Goal: Information Seeking & Learning: Learn about a topic

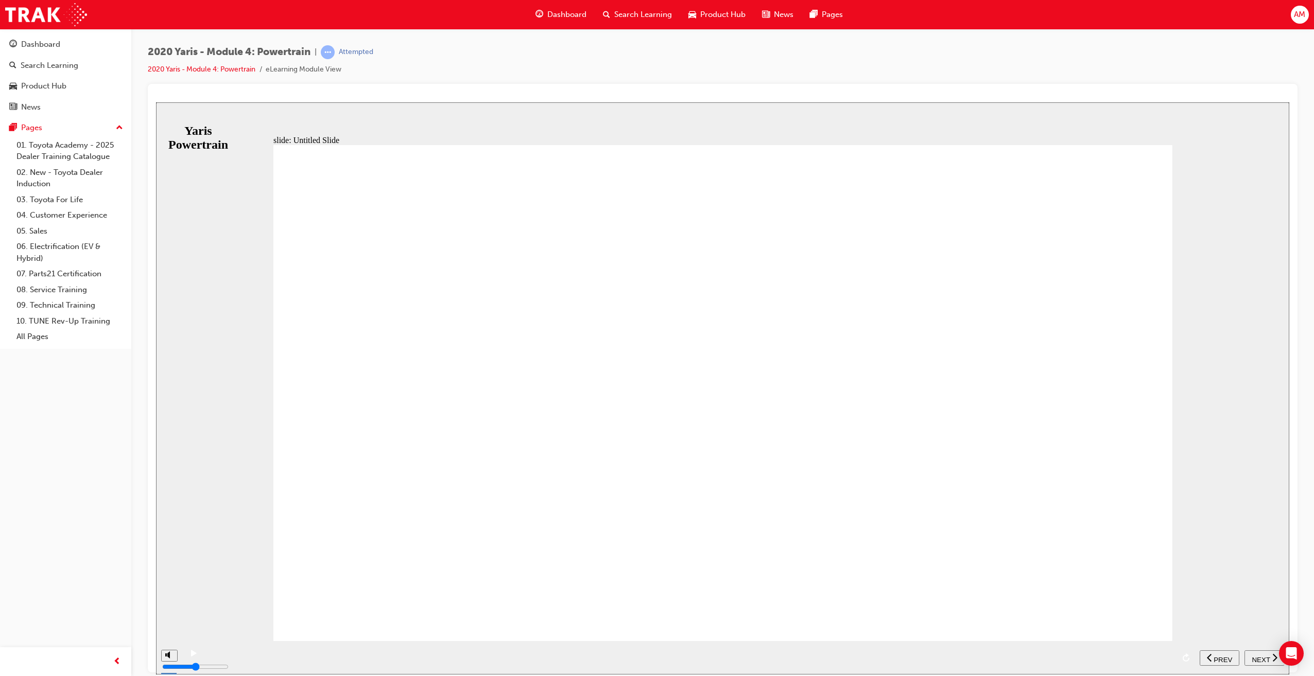
click at [191, 656] on icon "play/pause" at bounding box center [194, 653] width 6 height 7
click at [1265, 656] on span "NEXT" at bounding box center [1260, 660] width 18 height 8
click at [1262, 656] on span "NEXT" at bounding box center [1255, 660] width 18 height 8
click at [1263, 657] on span "NEXT" at bounding box center [1255, 660] width 18 height 8
click at [192, 657] on rect "play/pause" at bounding box center [193, 653] width 2 height 7
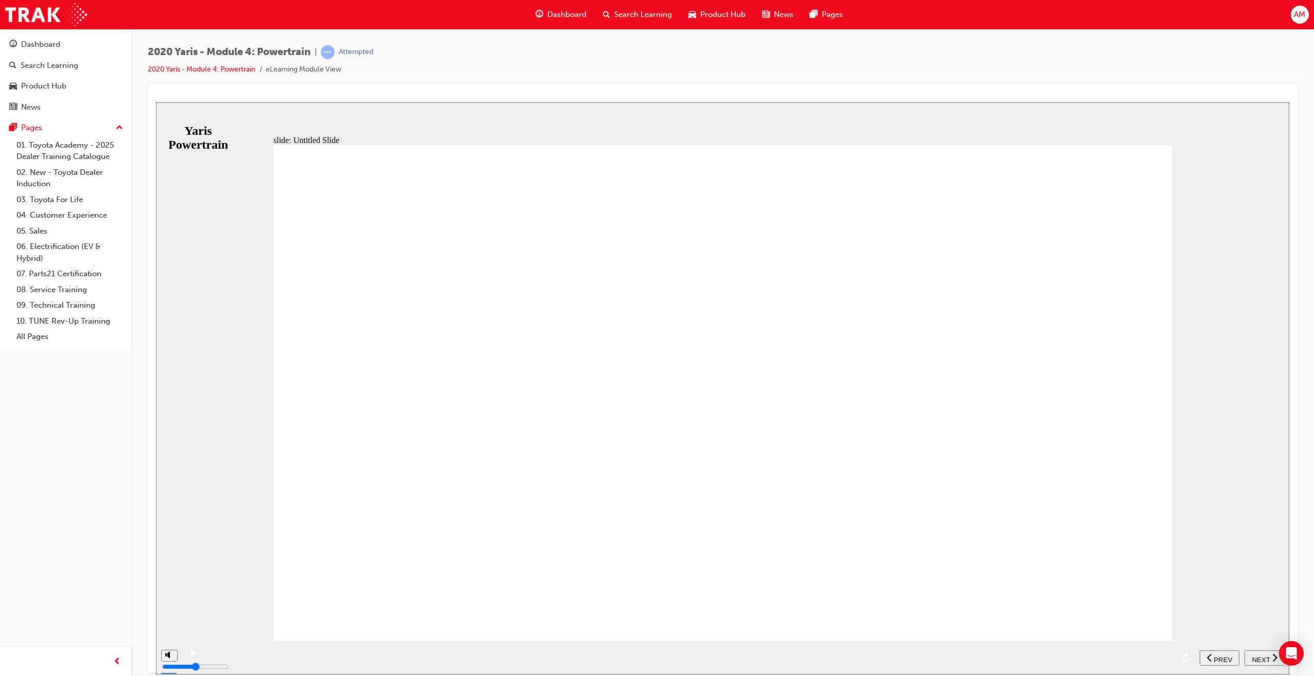
click at [192, 656] on icon "play/pause" at bounding box center [194, 653] width 6 height 7
click at [1258, 656] on span "NEXT" at bounding box center [1260, 660] width 18 height 8
click at [1260, 658] on span "NEXT" at bounding box center [1255, 660] width 18 height 8
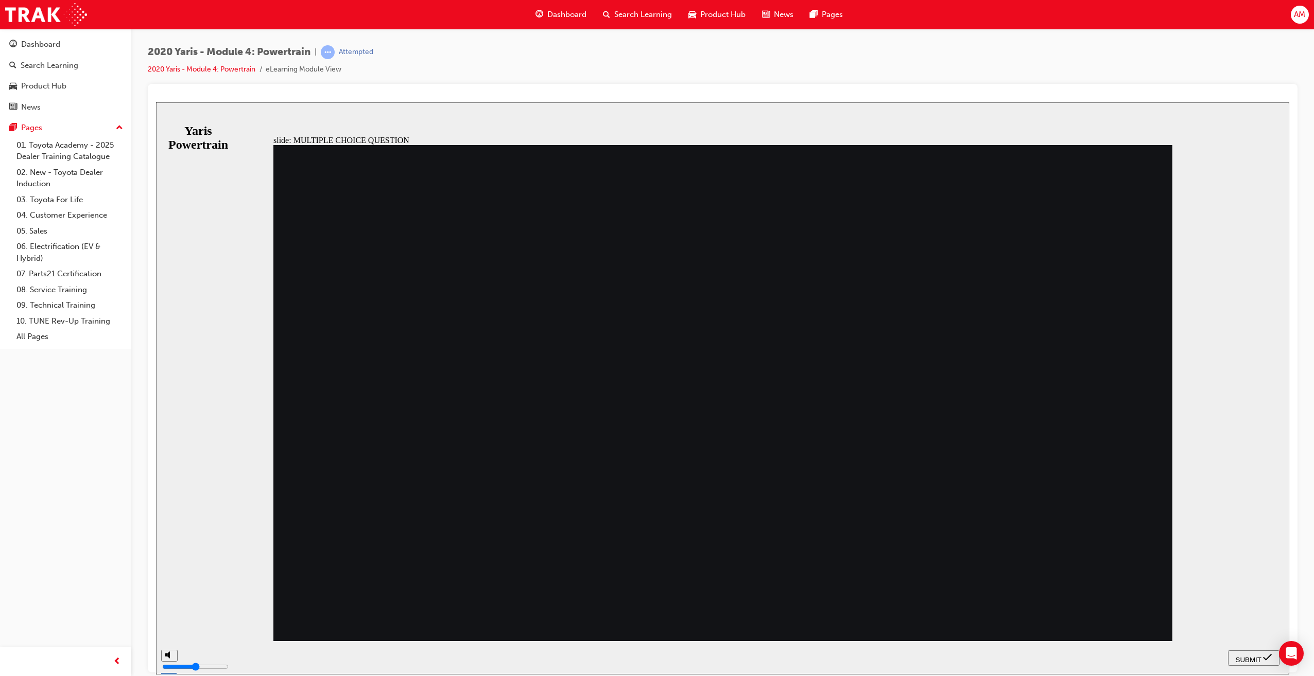
radio input "true"
click at [1244, 652] on button "SUBMIT" at bounding box center [1253, 657] width 51 height 15
drag, startPoint x: 520, startPoint y: 495, endPoint x: 601, endPoint y: 513, distance: 83.3
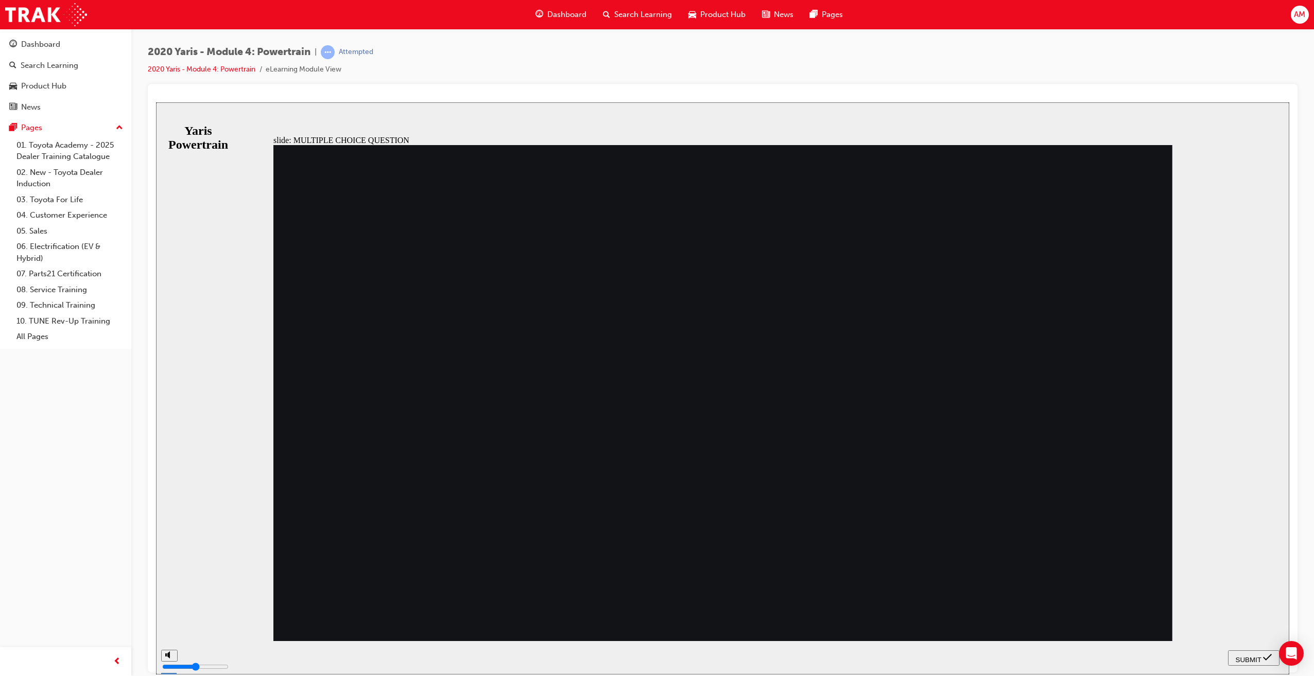
radio input "true"
click at [1249, 656] on span "SUBMIT" at bounding box center [1249, 660] width 26 height 8
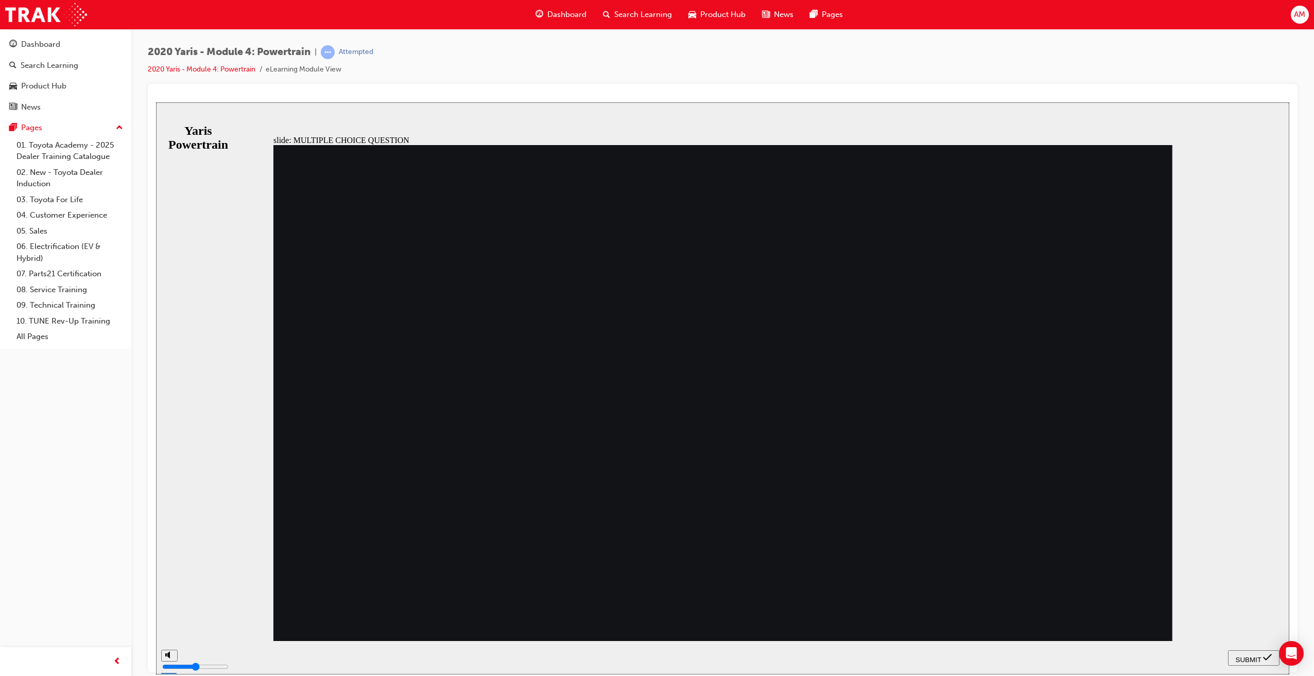
click at [1248, 653] on div "SUBMIT" at bounding box center [1253, 658] width 43 height 11
radio input "false"
radio input "true"
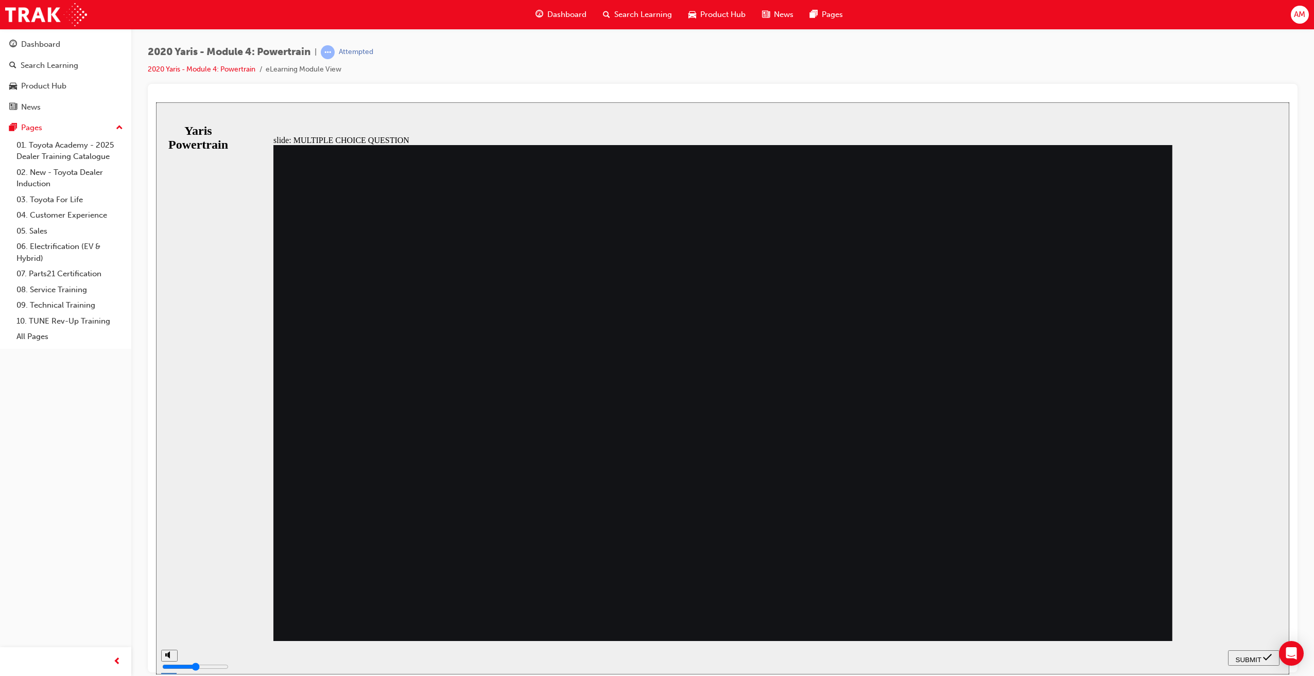
click at [1249, 653] on div "SUBMIT" at bounding box center [1253, 658] width 43 height 11
radio input "true"
click at [1251, 656] on span "SUBMIT" at bounding box center [1249, 660] width 26 height 8
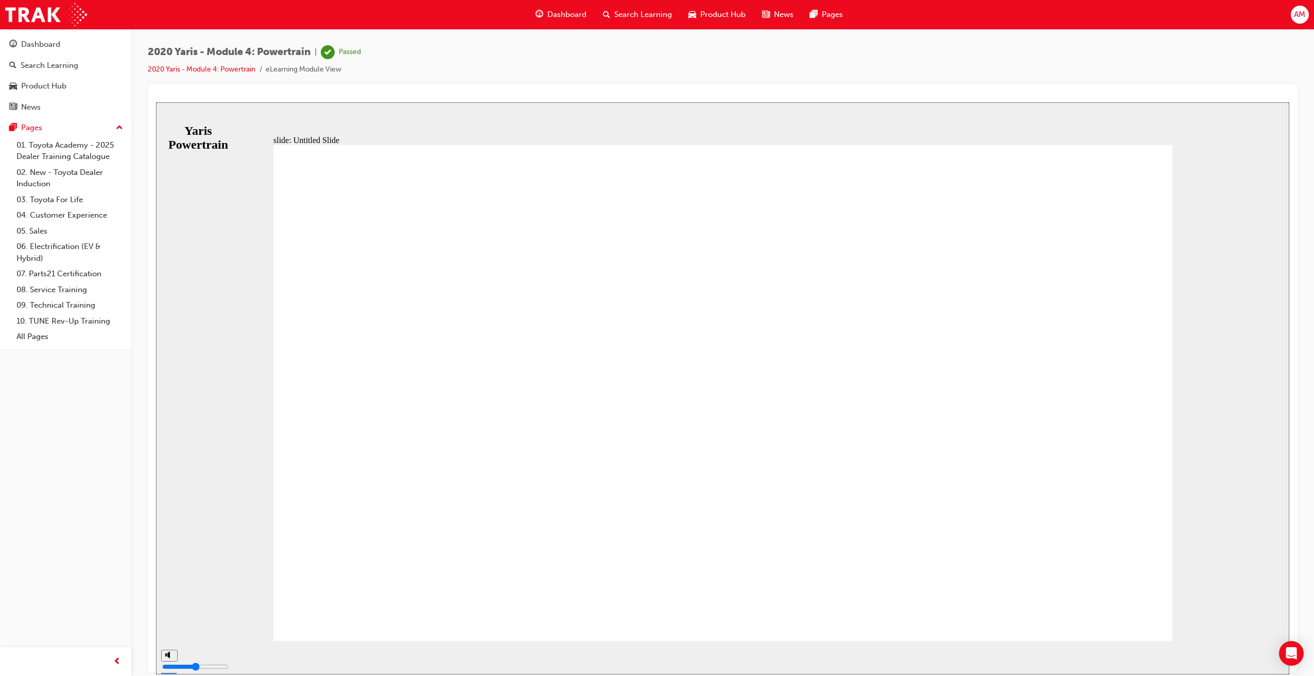
click at [567, 16] on span "Dashboard" at bounding box center [566, 15] width 39 height 12
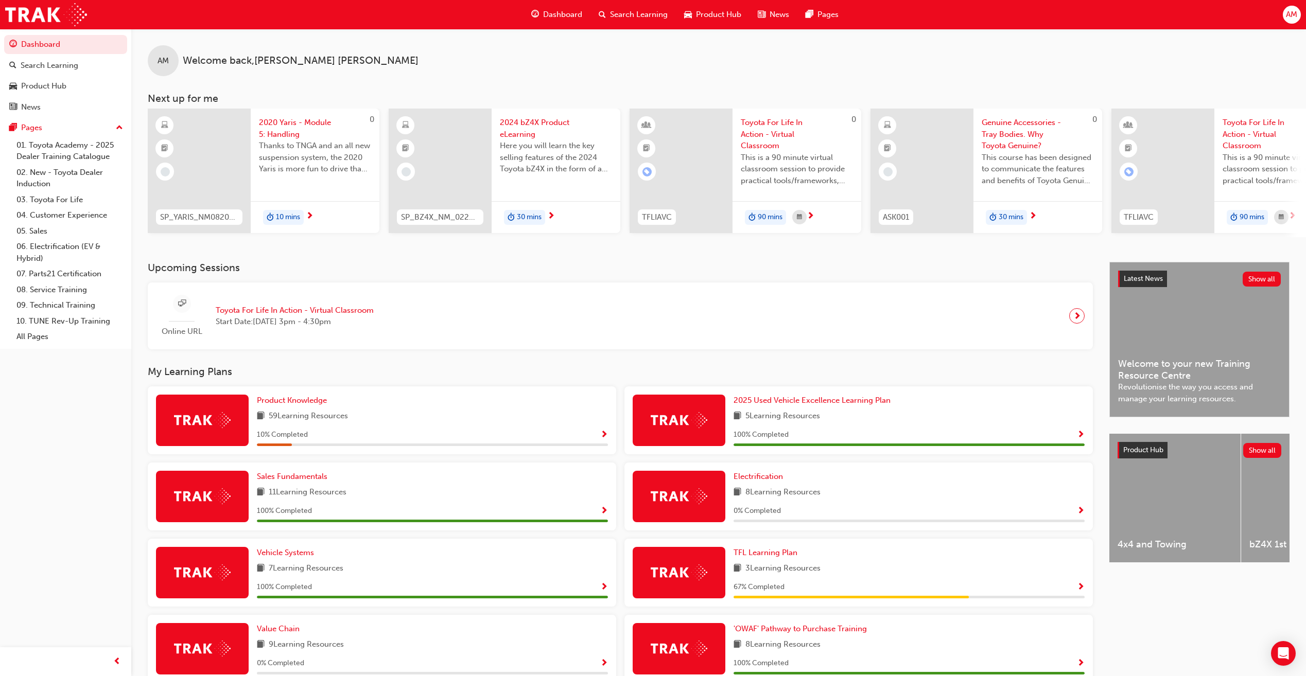
click at [310, 212] on span "next-icon" at bounding box center [310, 216] width 8 height 9
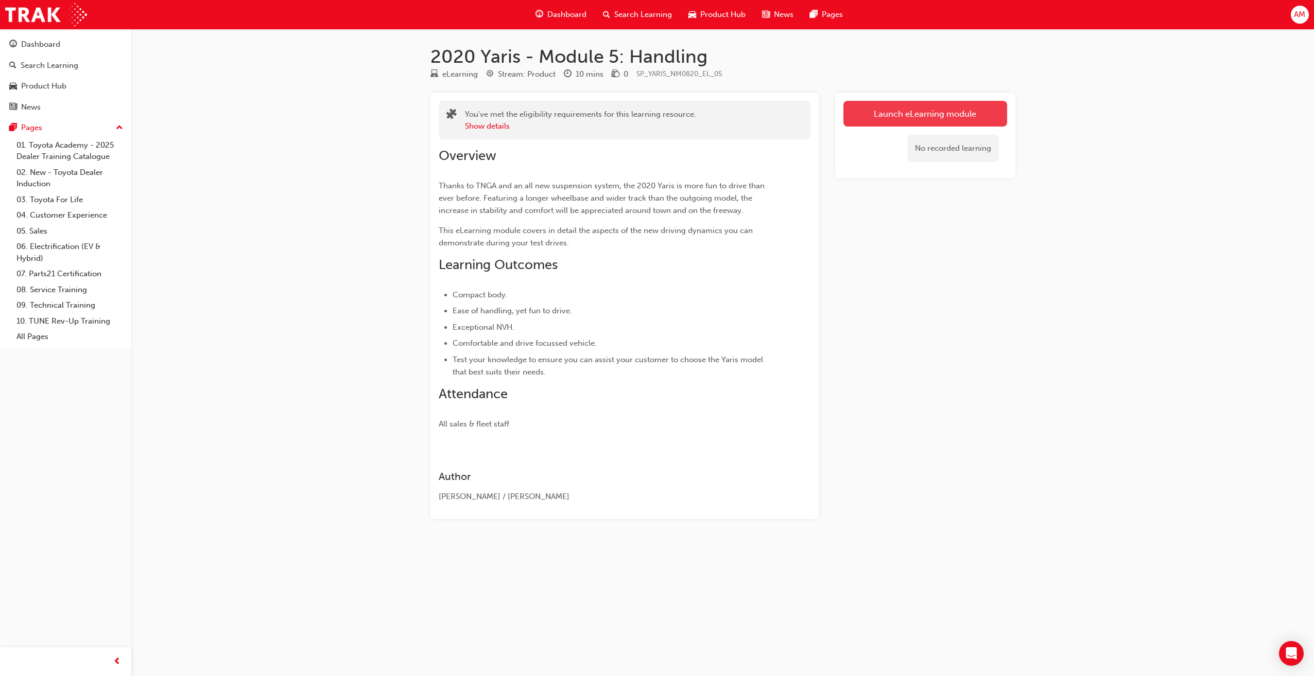
click at [921, 114] on link "Launch eLearning module" at bounding box center [925, 114] width 164 height 26
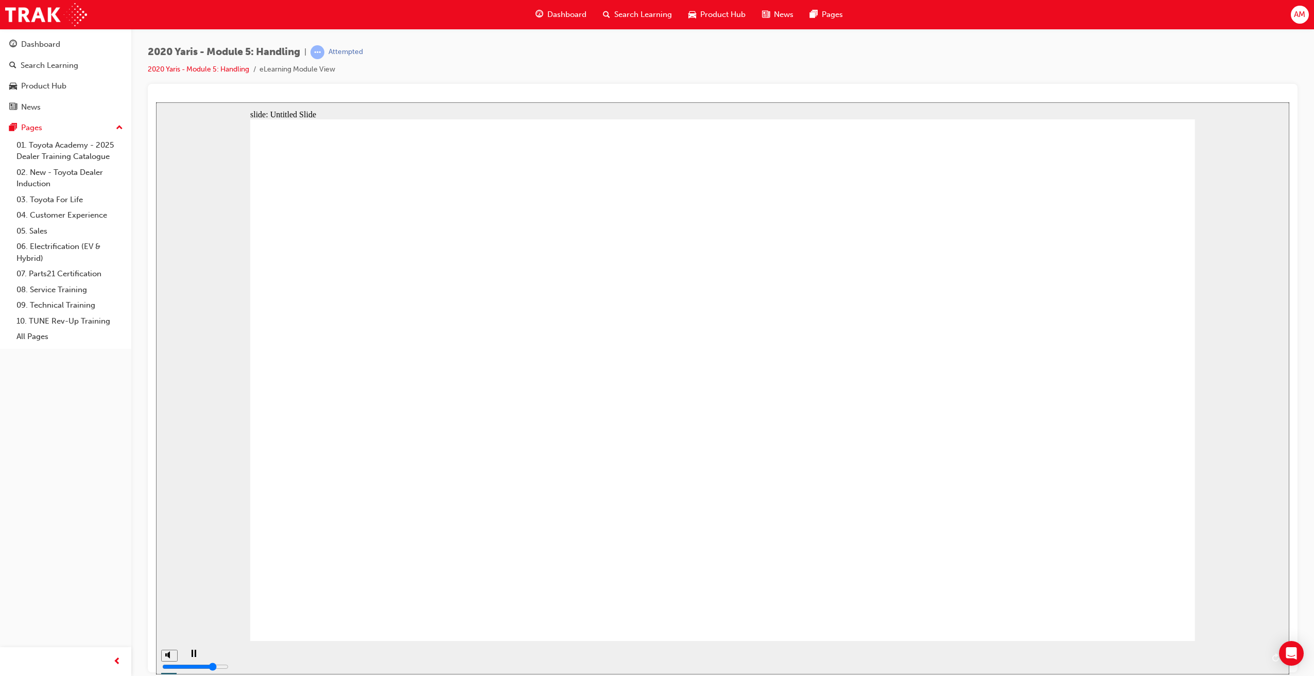
click at [192, 656] on icon "play/pause" at bounding box center [194, 653] width 5 height 7
click at [191, 656] on icon "play/pause" at bounding box center [194, 653] width 6 height 7
click at [1273, 657] on icon "next" at bounding box center [1274, 657] width 5 height 9
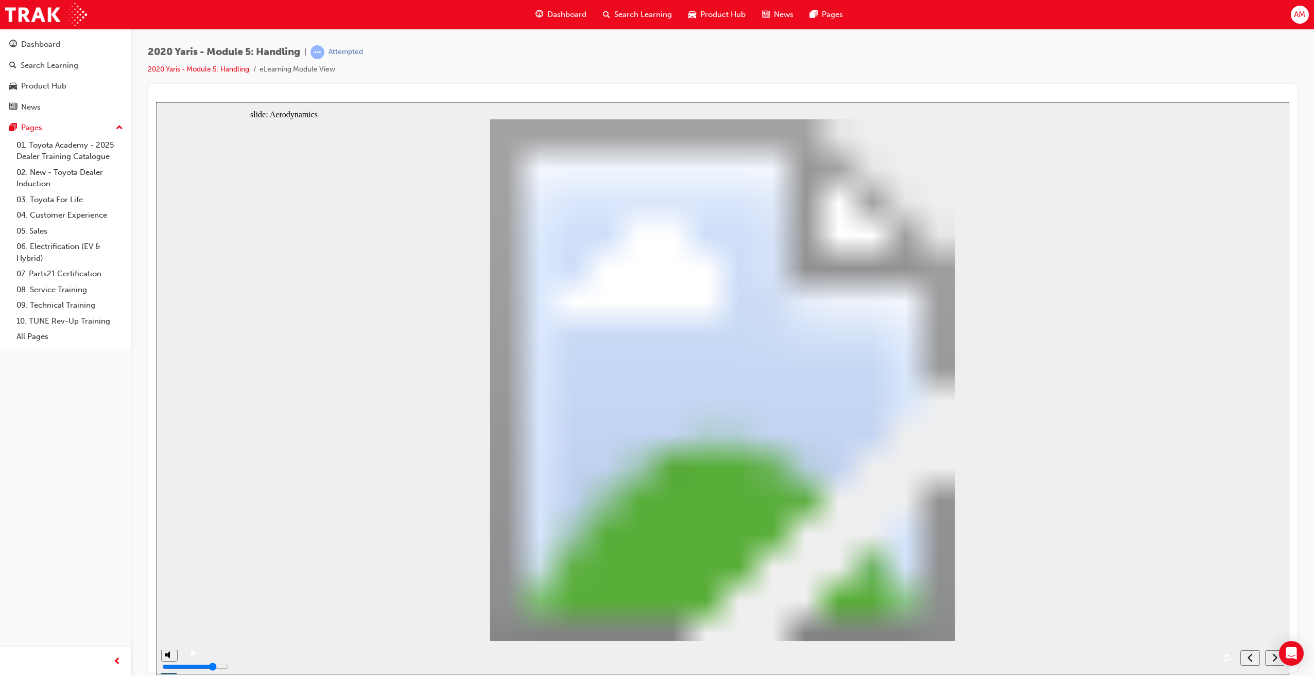
type input "14"
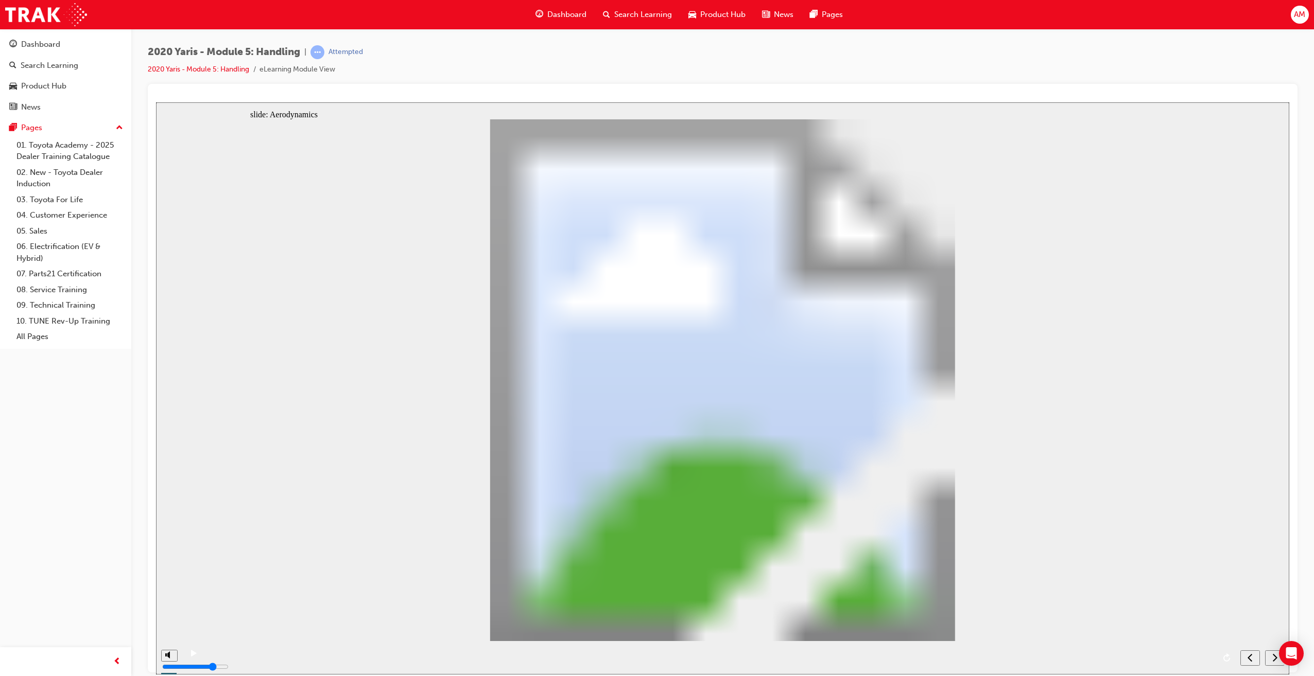
radio input "true"
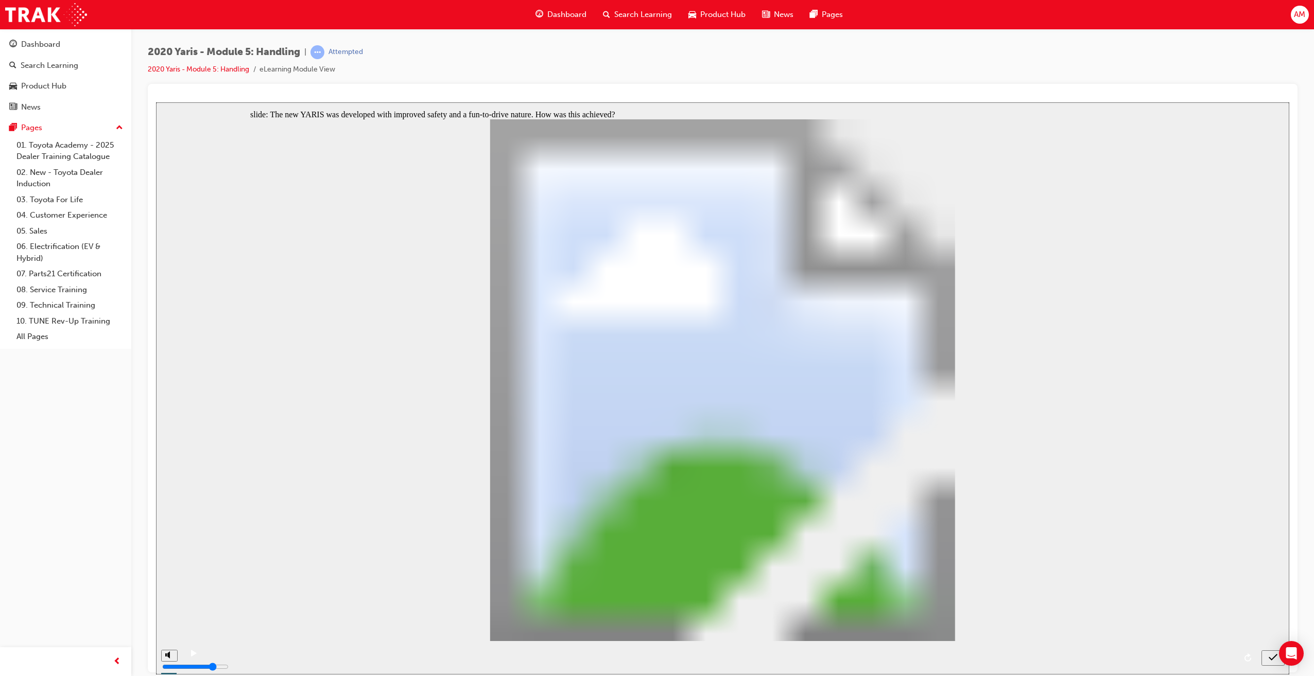
drag, startPoint x: 659, startPoint y: 408, endPoint x: 508, endPoint y: 489, distance: 171.1
radio input "false"
radio input "true"
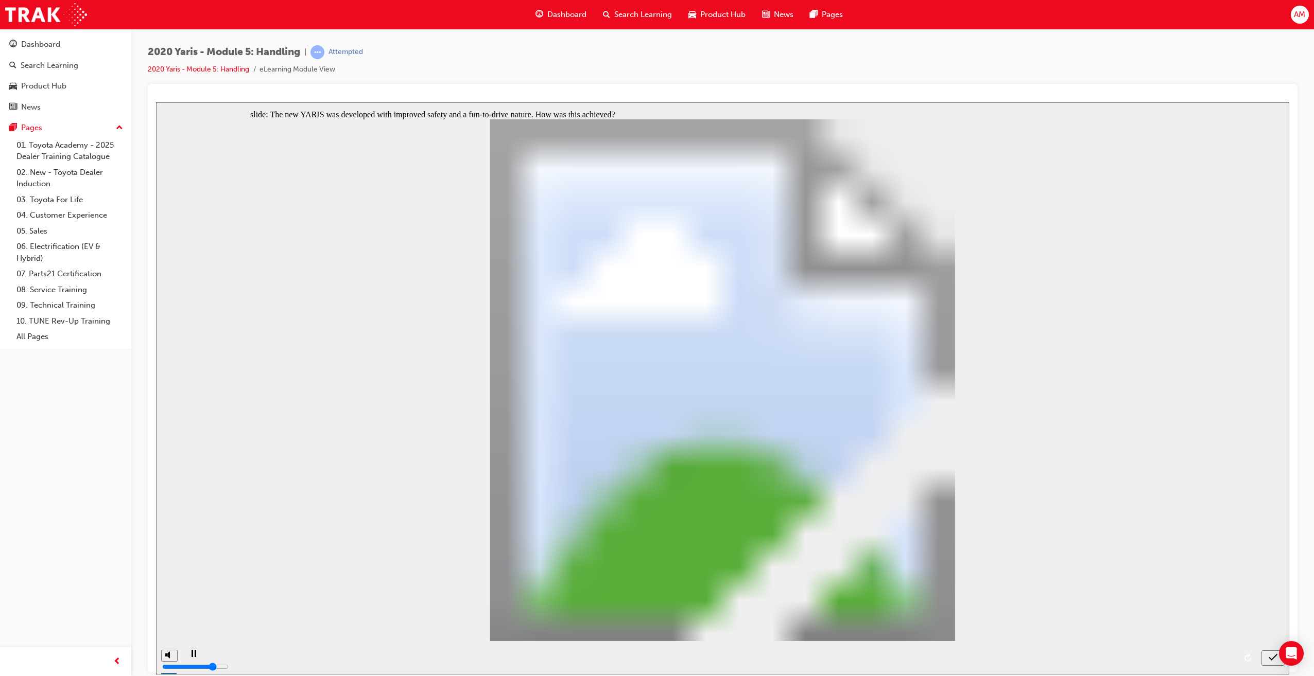
drag, startPoint x: 488, startPoint y: 545, endPoint x: 482, endPoint y: 547, distance: 6.0
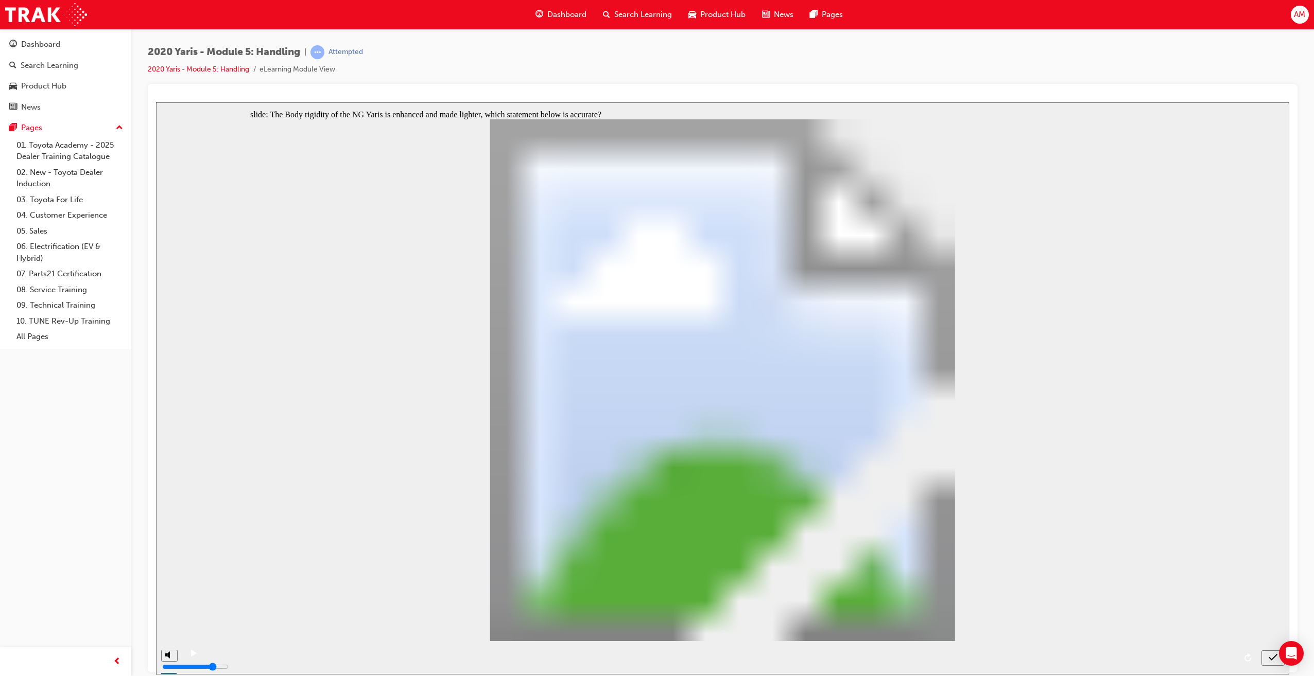
radio input "false"
radio input "true"
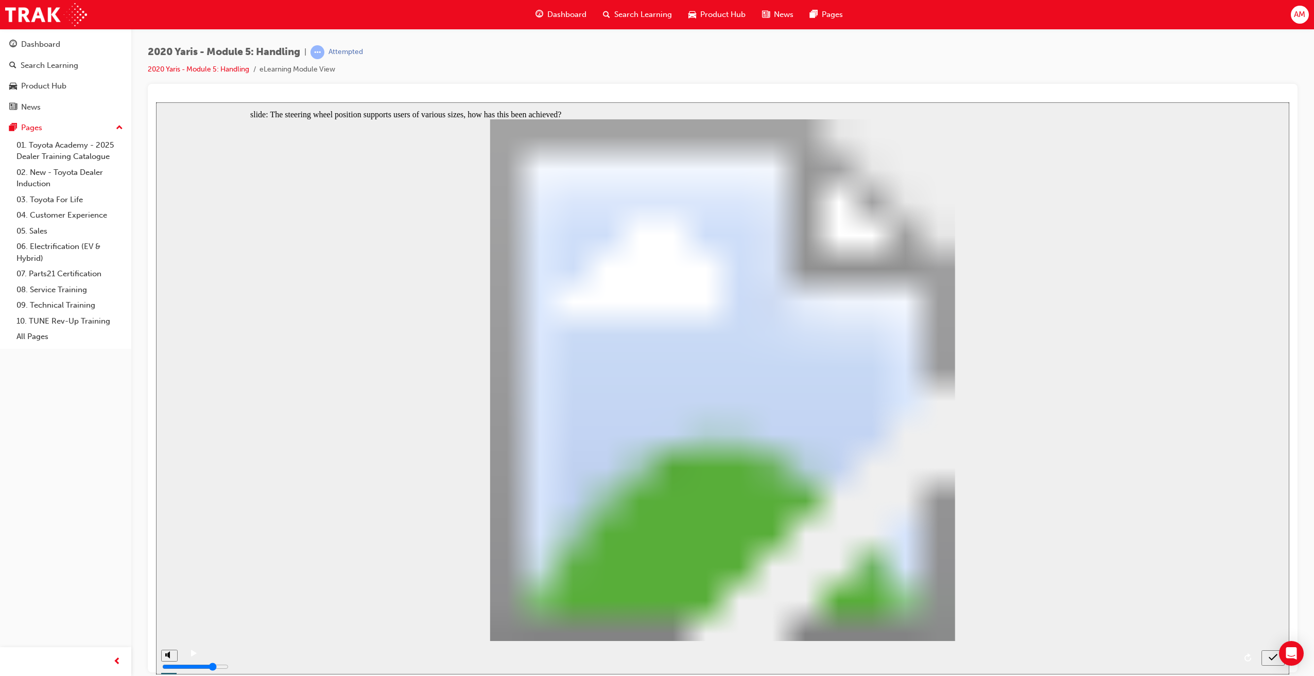
drag, startPoint x: 485, startPoint y: 383, endPoint x: 495, endPoint y: 582, distance: 199.0
radio input "true"
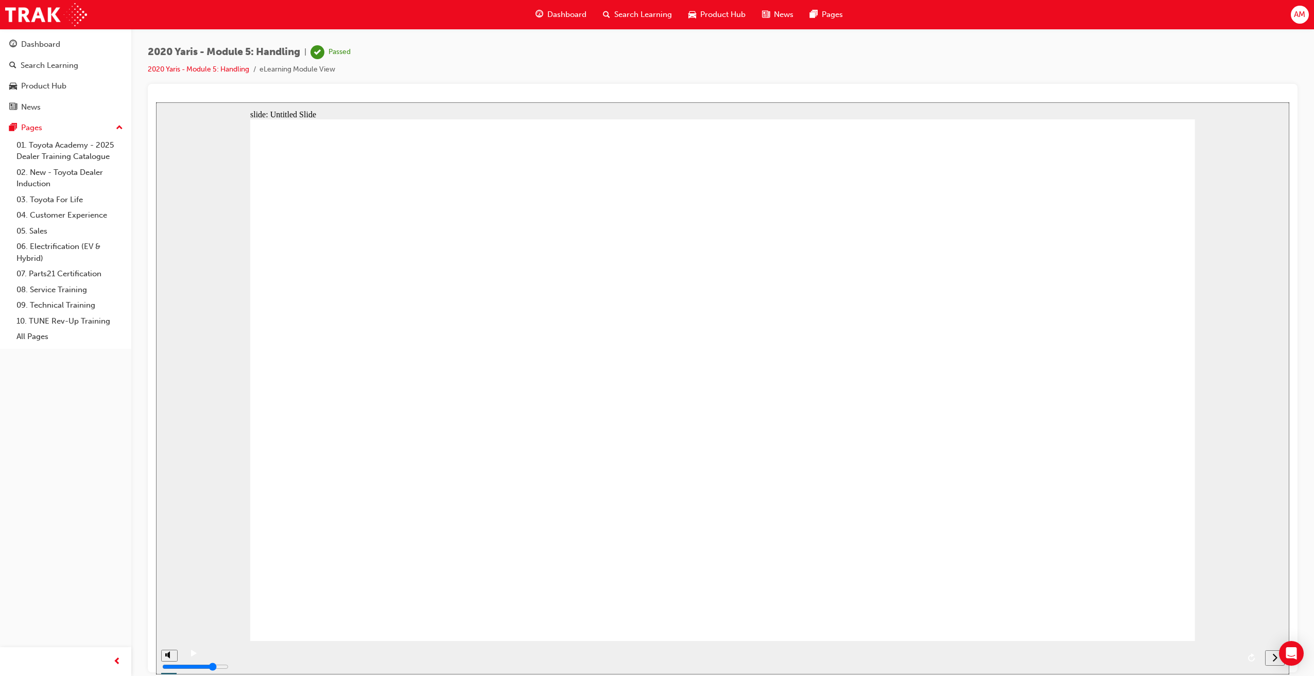
click at [565, 12] on span "Dashboard" at bounding box center [566, 15] width 39 height 12
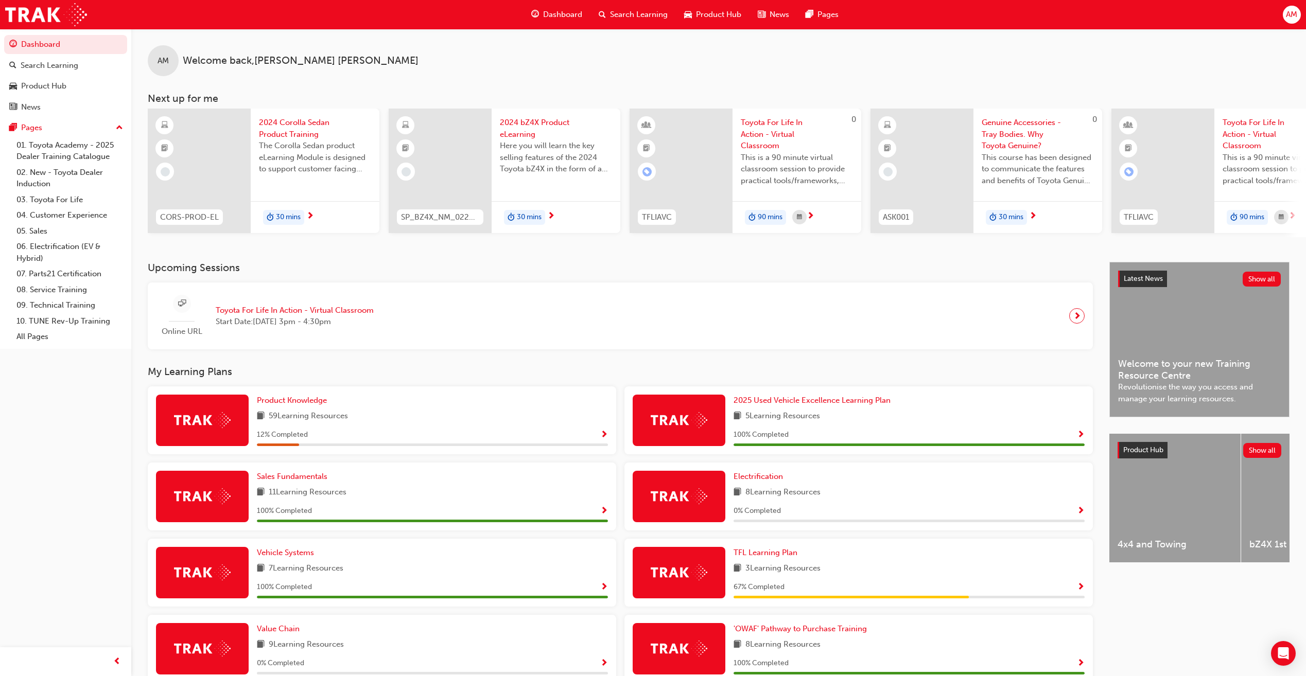
click at [307, 192] on div "2024 Corolla Sedan Product Training The Corolla Sedan product eLearning Module …" at bounding box center [315, 171] width 129 height 125
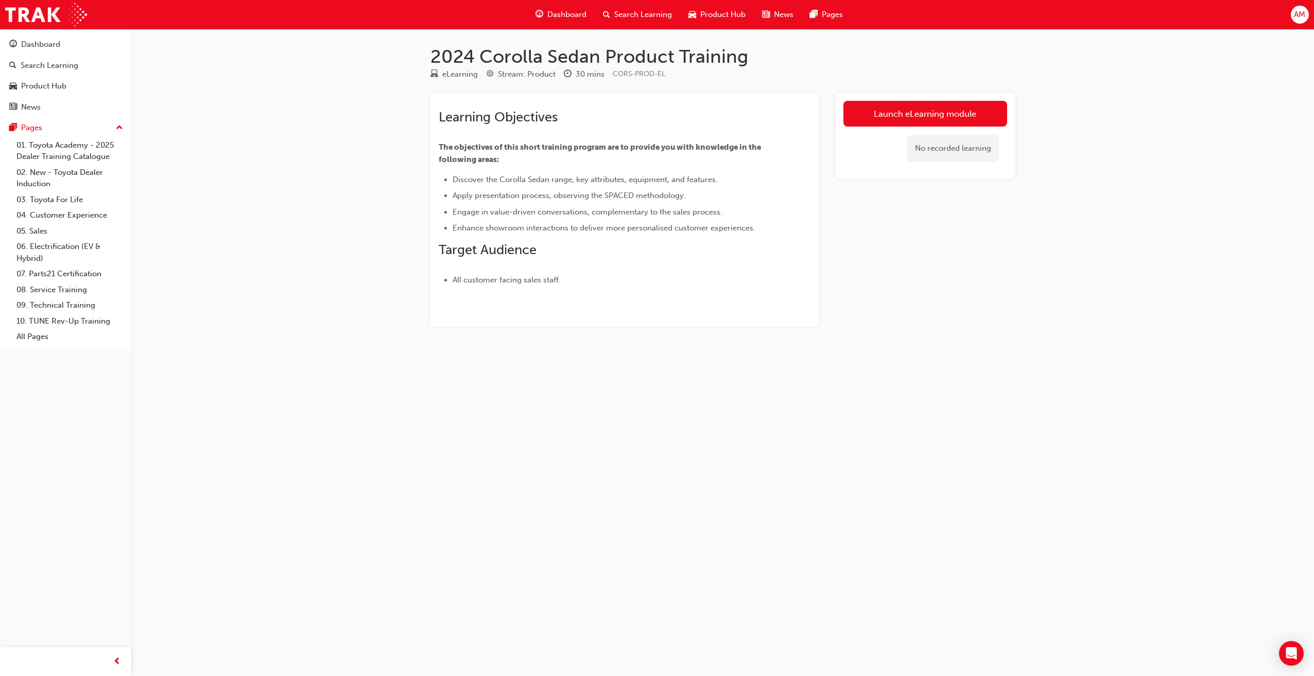
click at [559, 8] on div "Dashboard" at bounding box center [560, 14] width 67 height 21
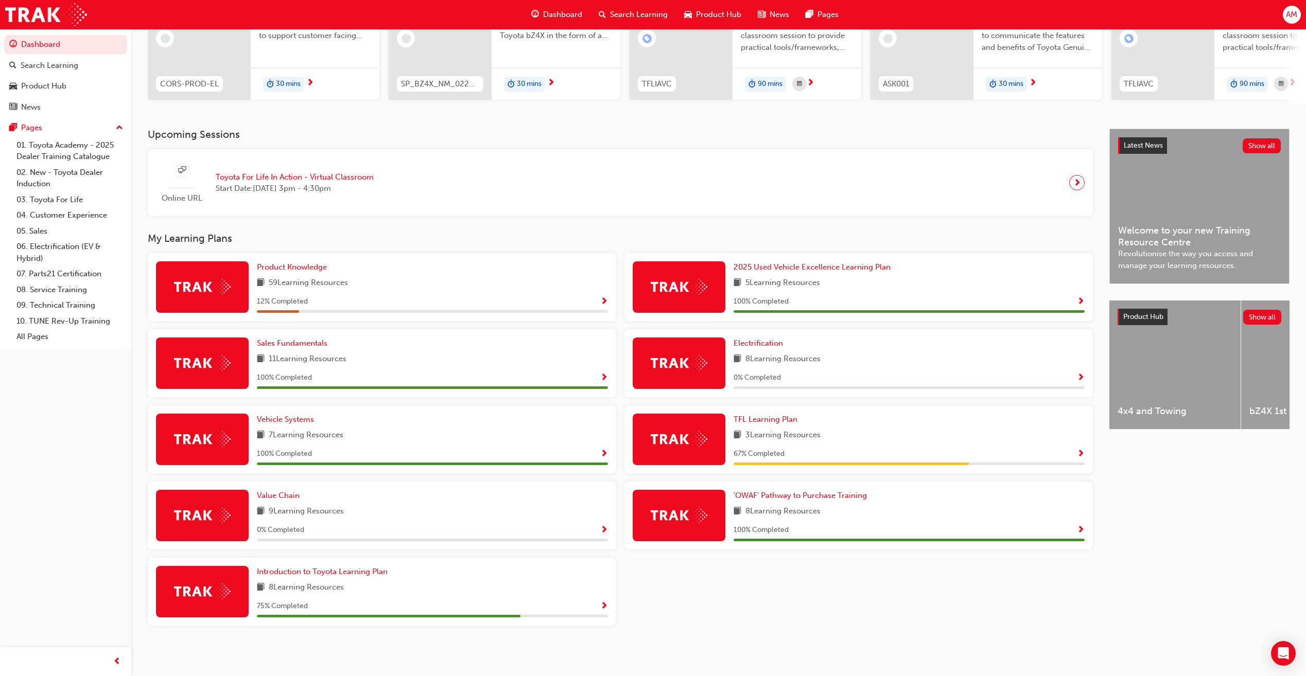
scroll to position [137, 0]
click at [326, 576] on span "Introduction to Toyota Learning Plan" at bounding box center [322, 571] width 131 height 9
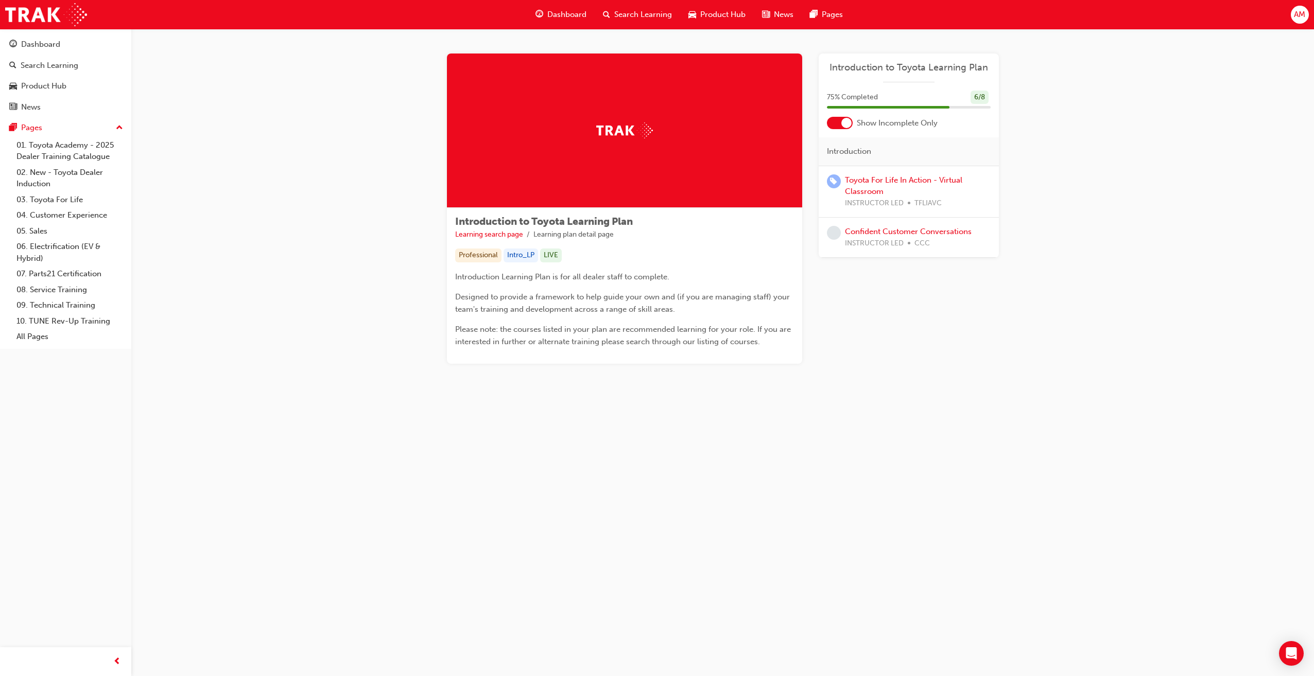
click at [558, 15] on span "Dashboard" at bounding box center [566, 15] width 39 height 12
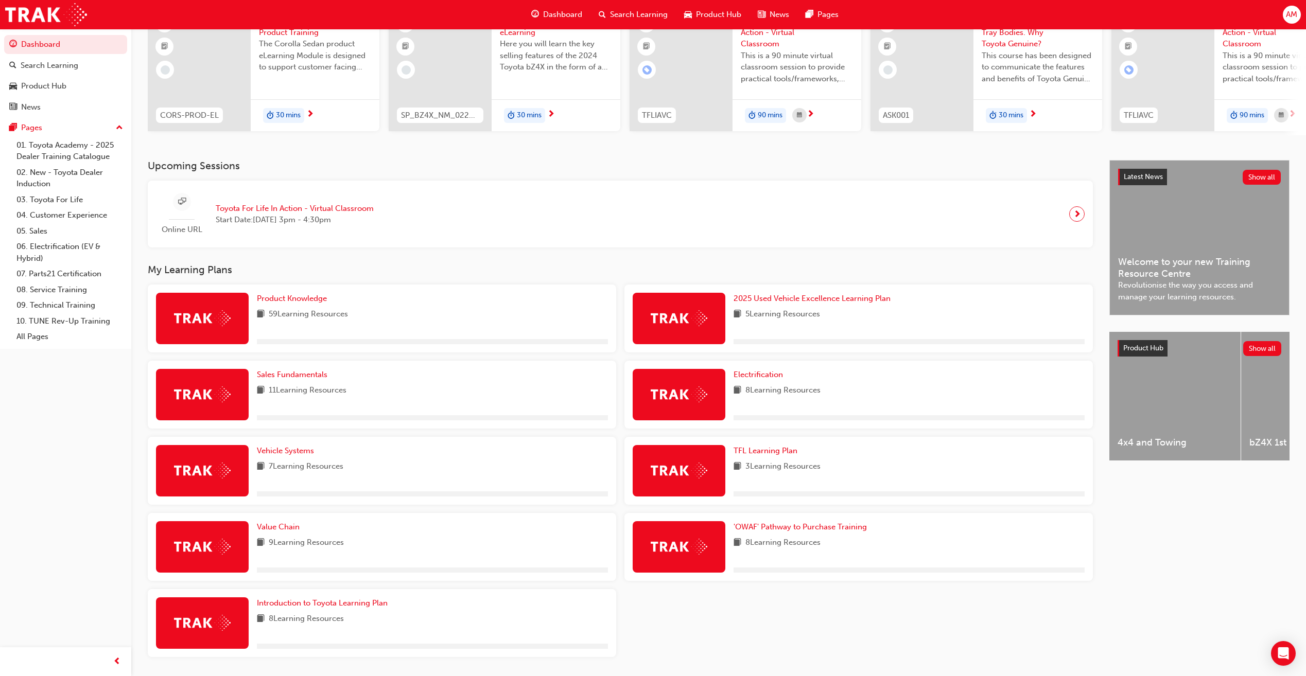
scroll to position [103, 0]
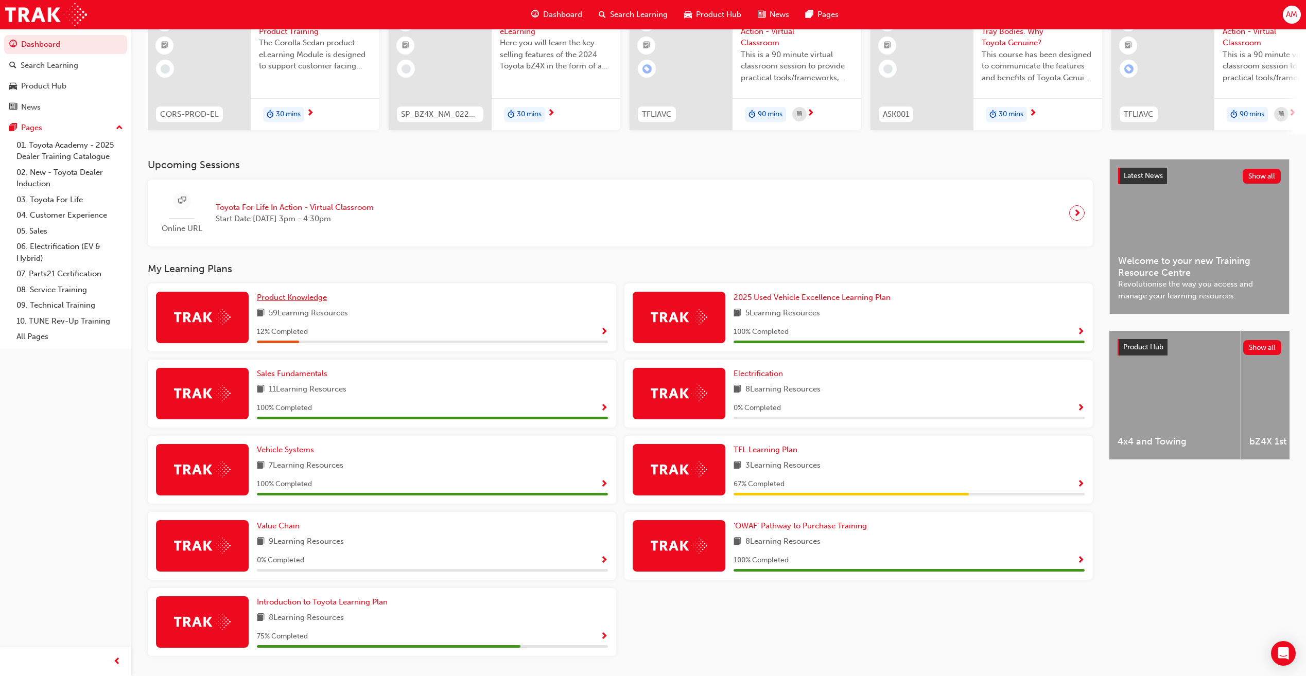
click at [309, 302] on span "Product Knowledge" at bounding box center [292, 297] width 70 height 9
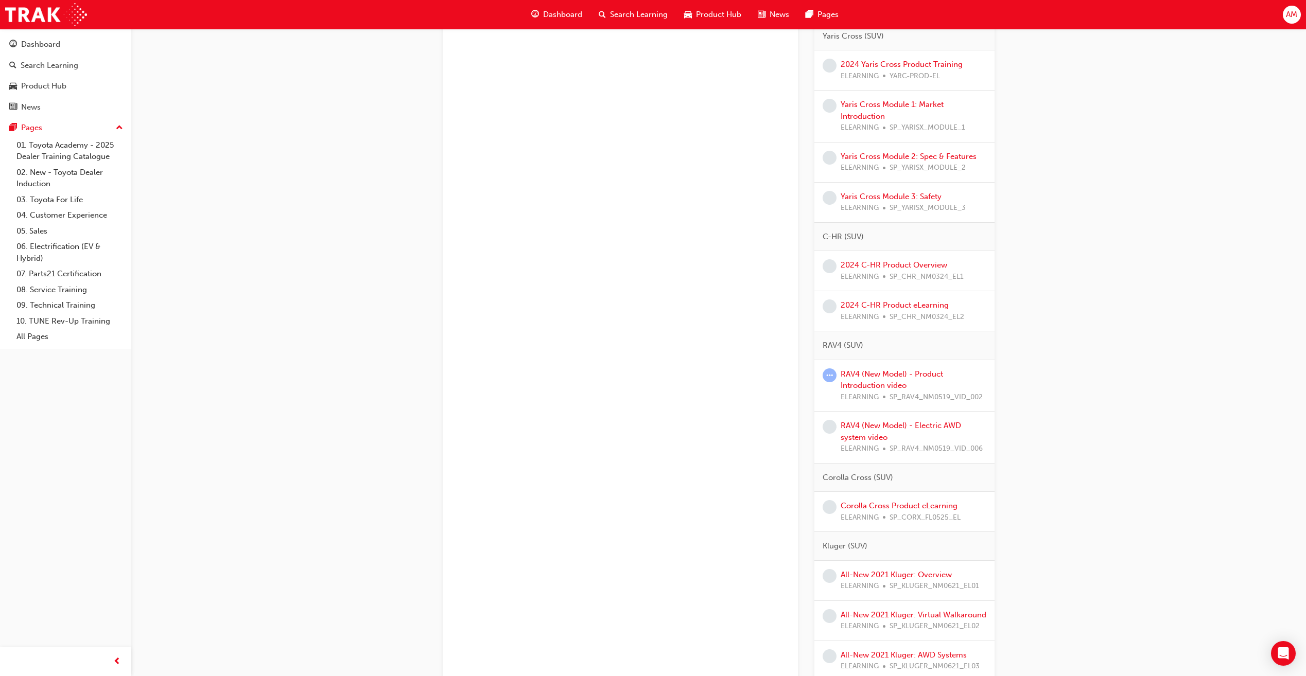
scroll to position [412, 0]
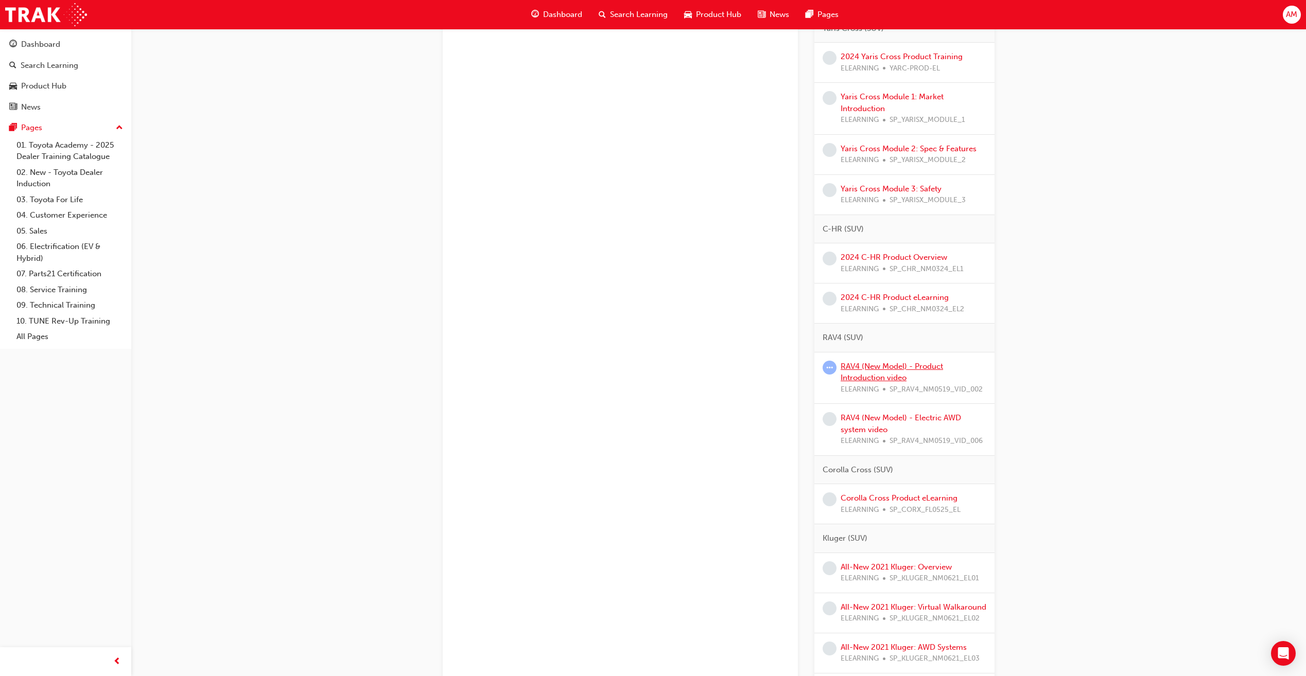
click at [874, 368] on link "RAV4 (New Model) - Product Introduction video" at bounding box center [892, 372] width 102 height 21
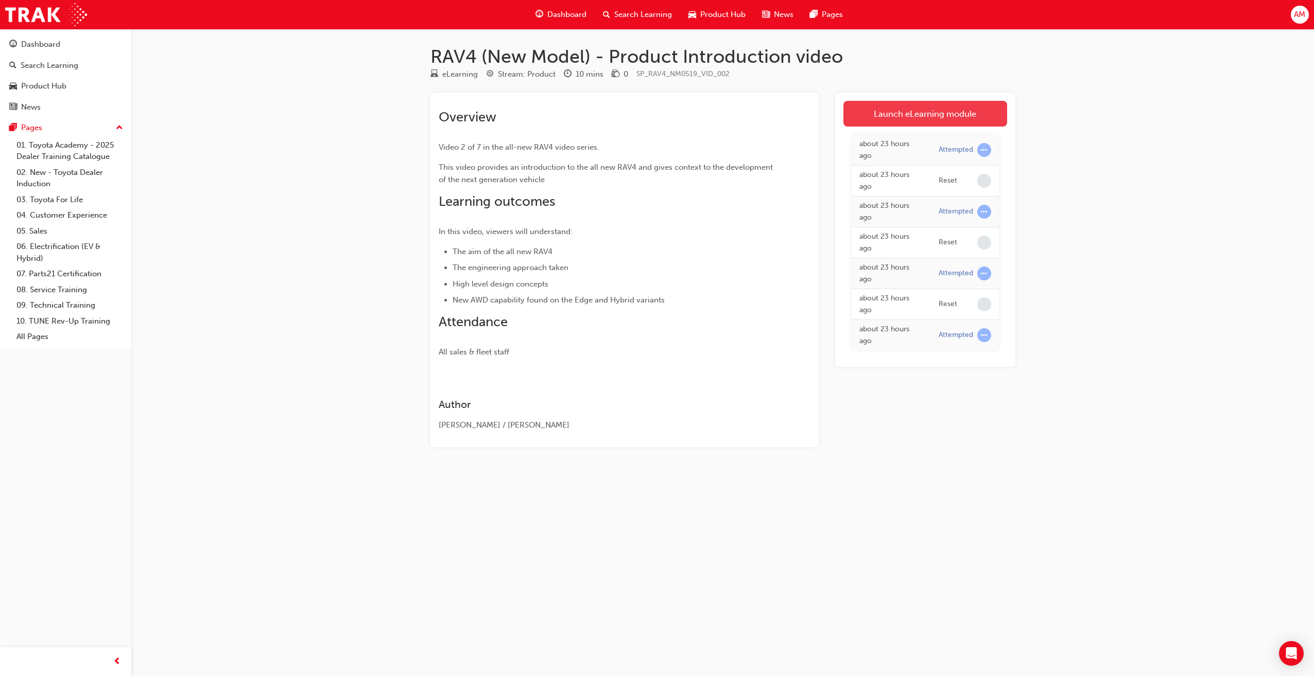
click at [921, 110] on link "Launch eLearning module" at bounding box center [925, 114] width 164 height 26
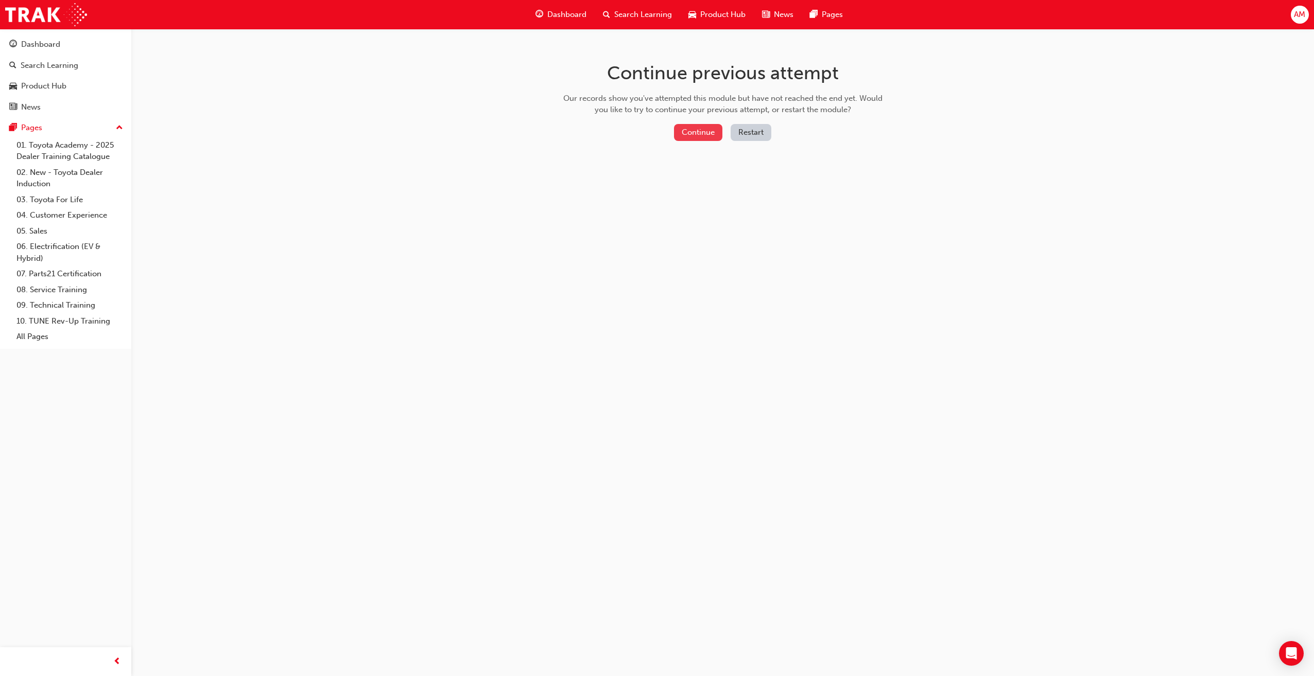
click at [709, 131] on button "Continue" at bounding box center [698, 132] width 48 height 17
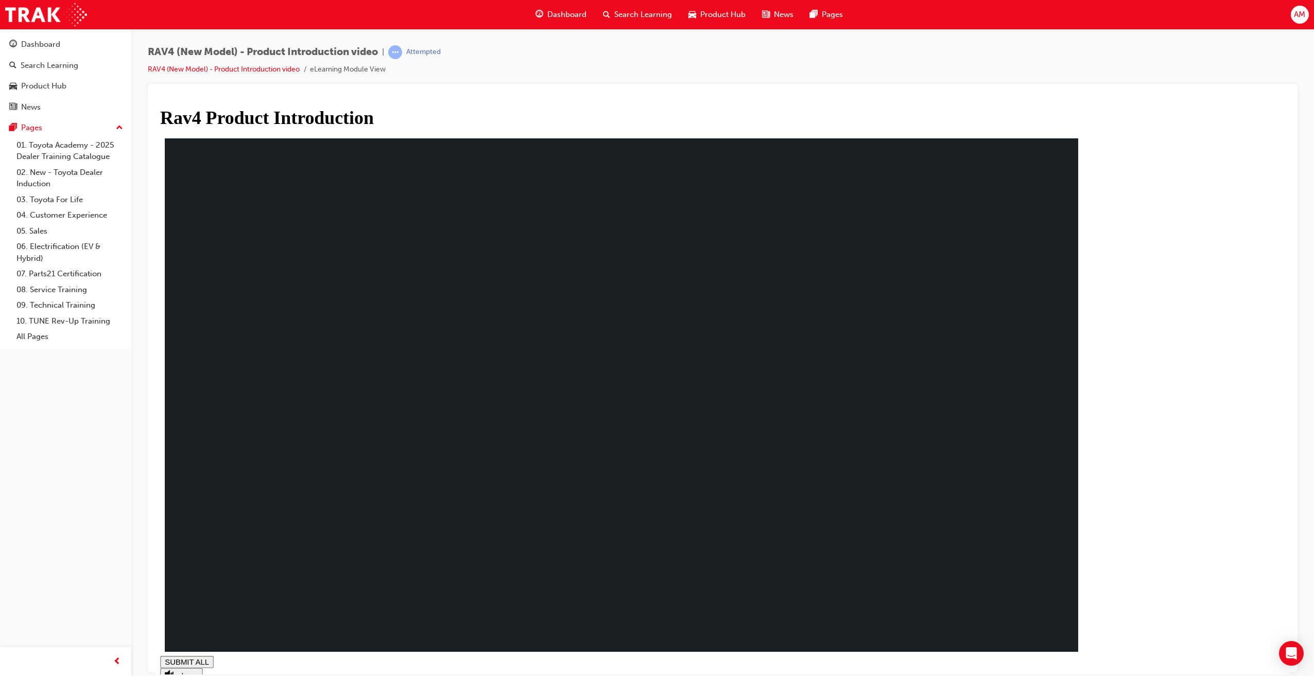
drag, startPoint x: 468, startPoint y: 658, endPoint x: 744, endPoint y: 676, distance: 276.0
drag, startPoint x: 790, startPoint y: 476, endPoint x: 913, endPoint y: 533, distance: 135.9
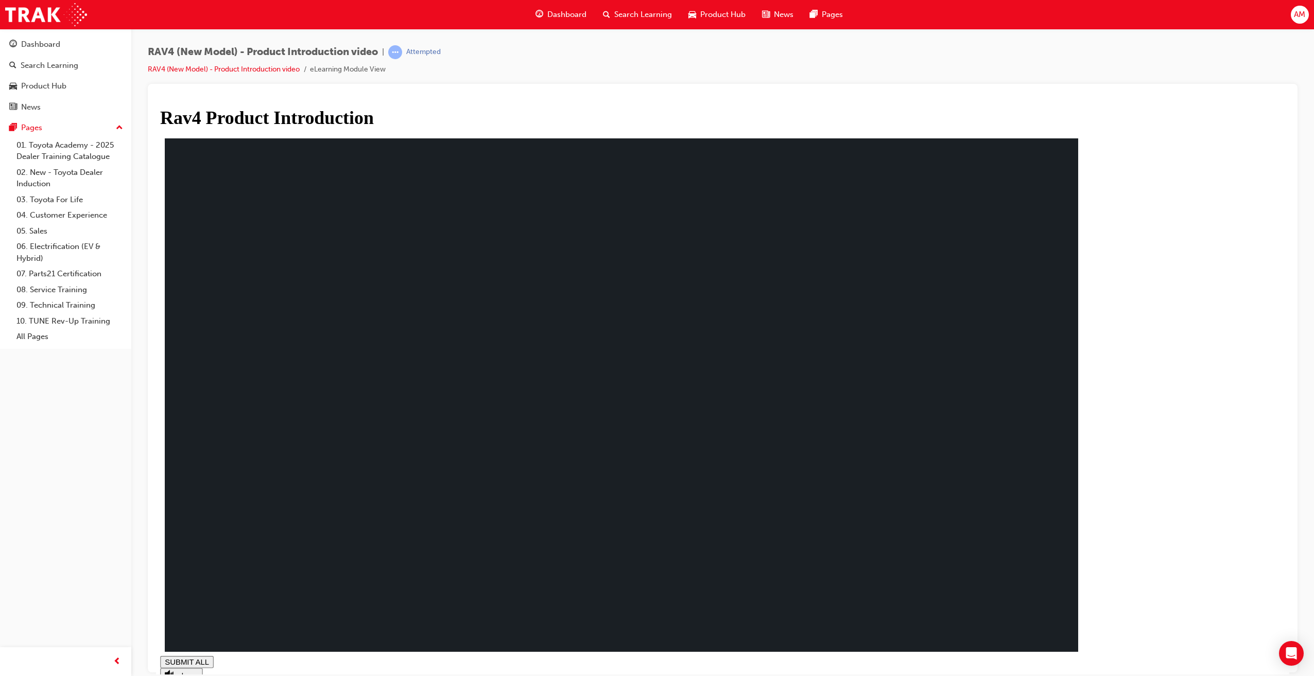
drag, startPoint x: 392, startPoint y: 656, endPoint x: 861, endPoint y: 653, distance: 469.0
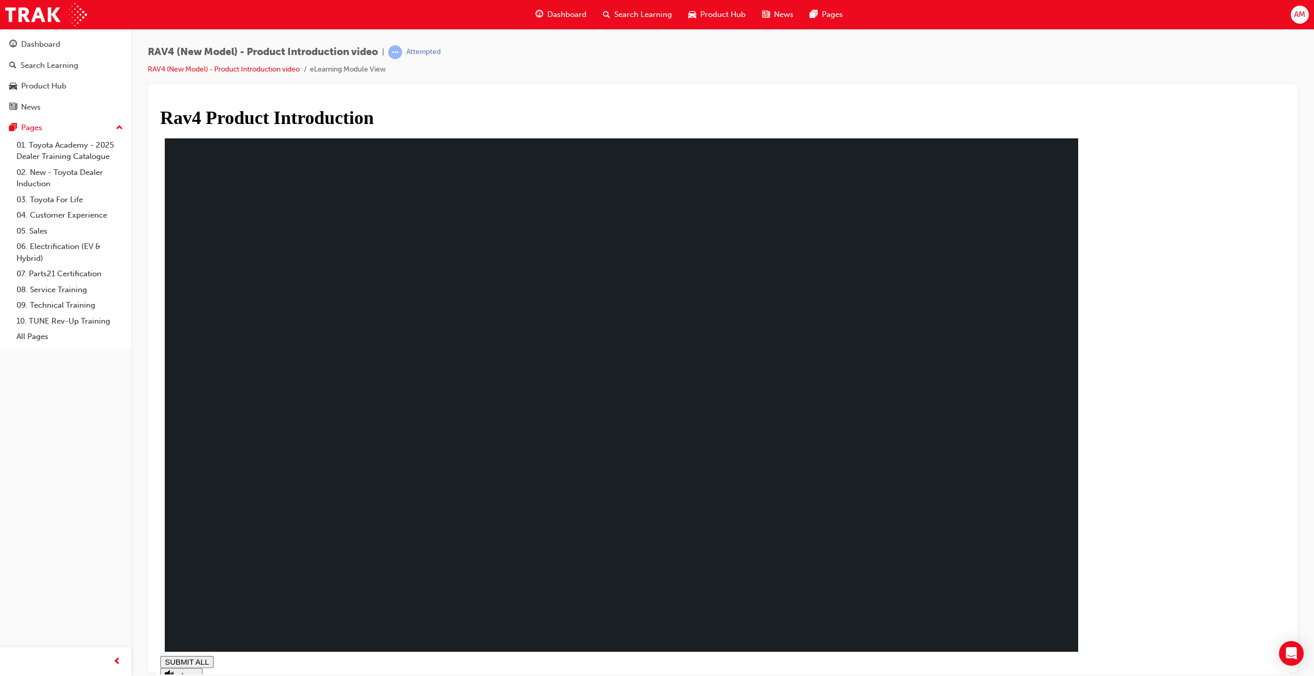
drag, startPoint x: 508, startPoint y: 658, endPoint x: 759, endPoint y: 655, distance: 250.7
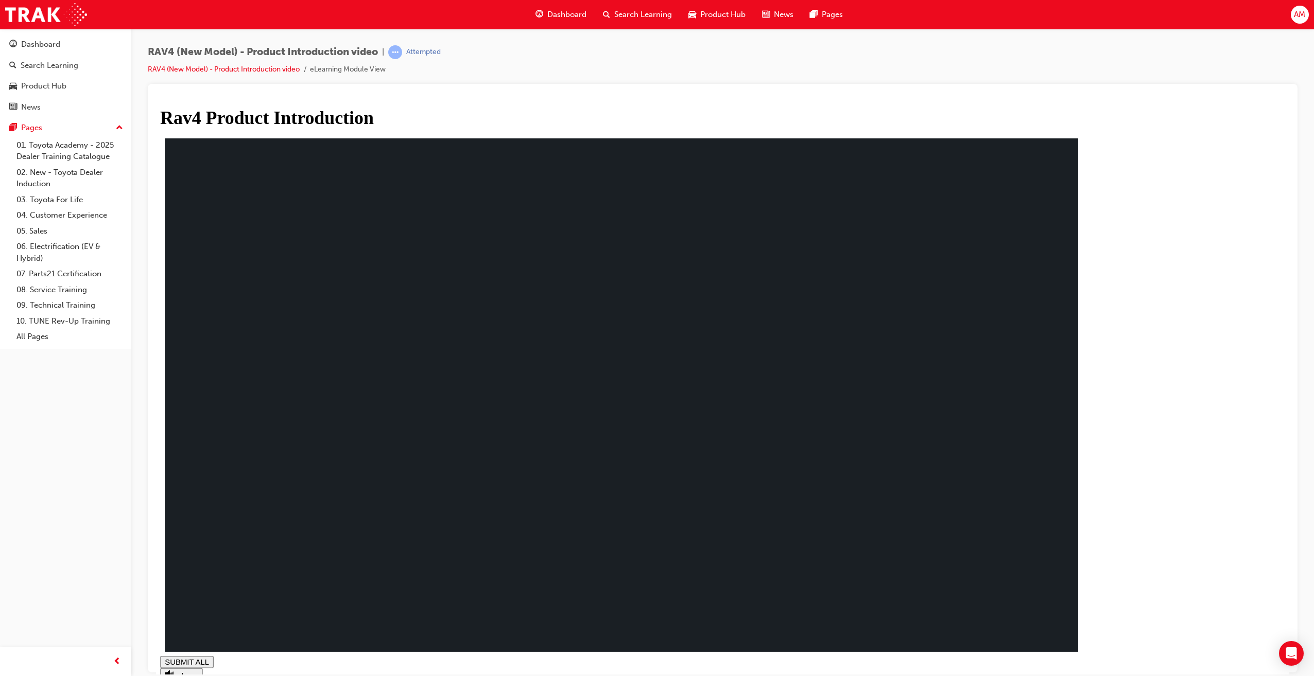
type input "0.152"
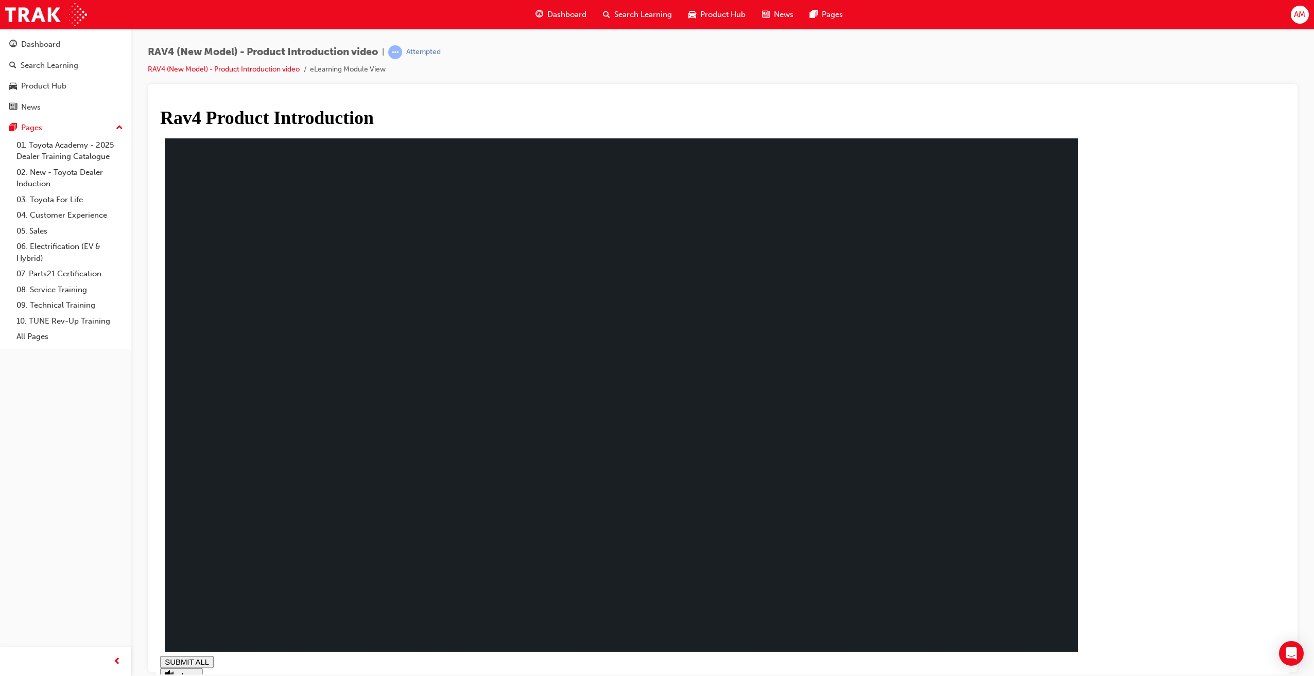
drag, startPoint x: 535, startPoint y: 303, endPoint x: 517, endPoint y: 316, distance: 21.7
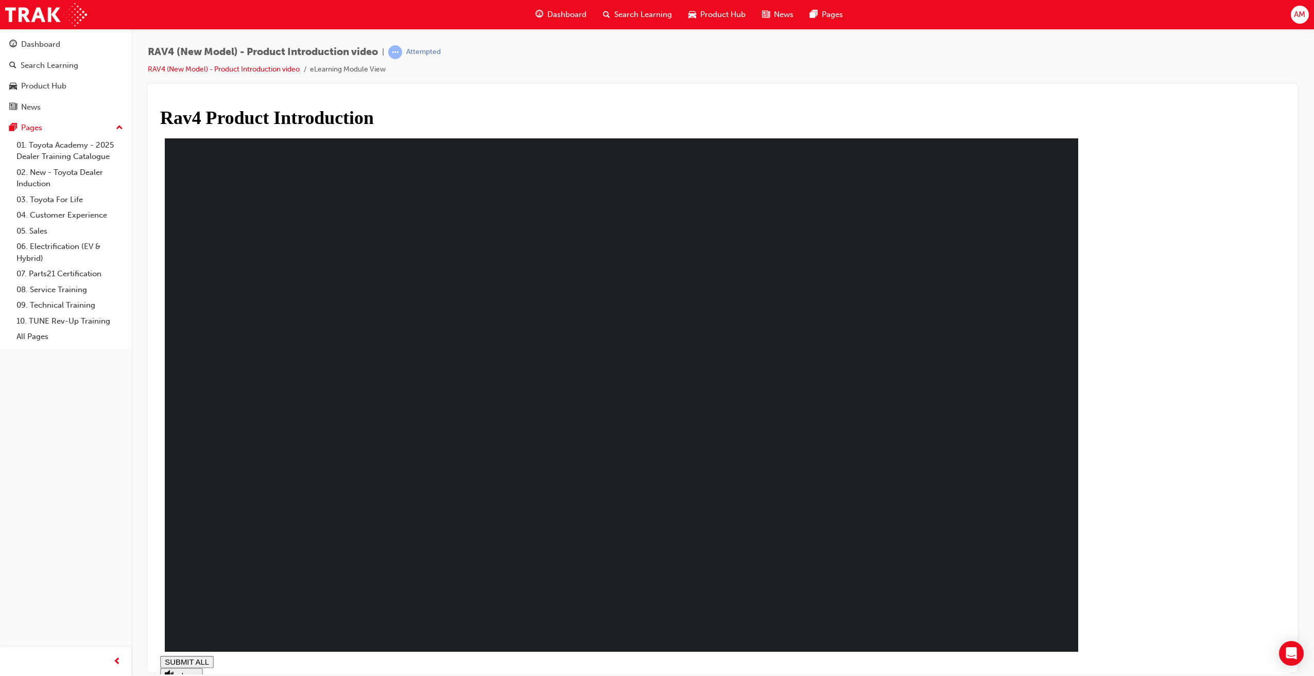
drag, startPoint x: 406, startPoint y: 386, endPoint x: 419, endPoint y: 352, distance: 36.8
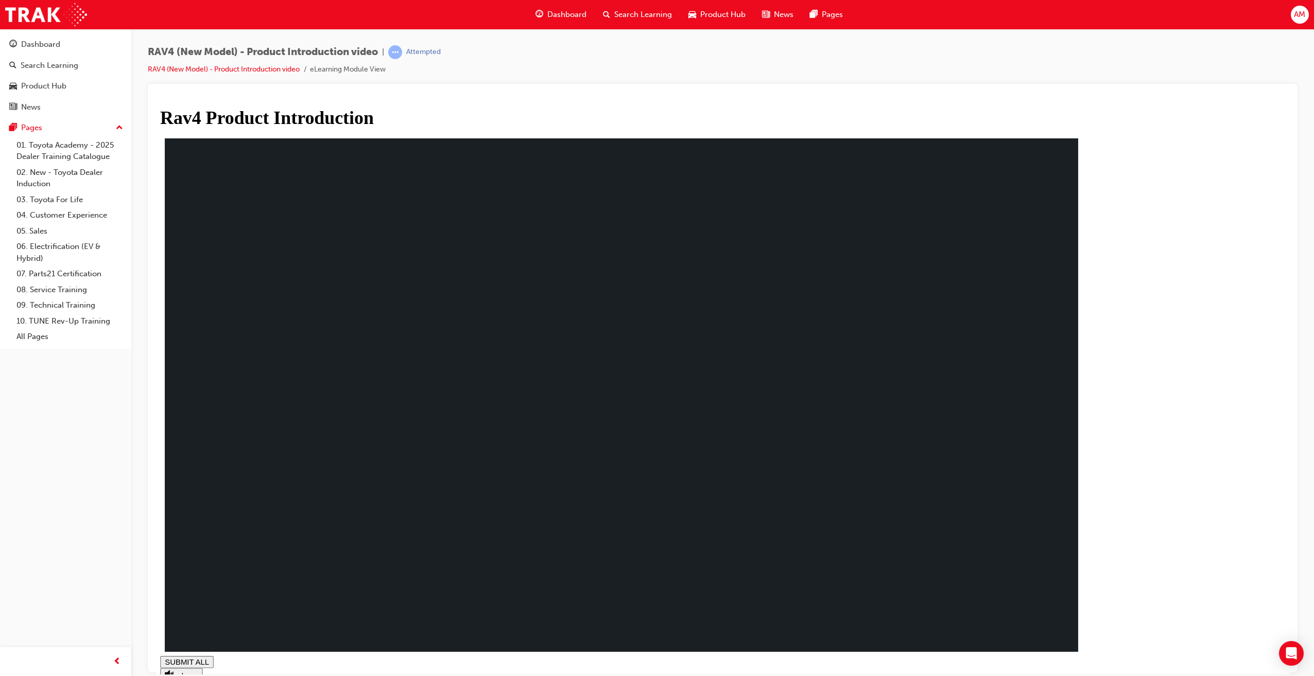
drag, startPoint x: 1002, startPoint y: 582, endPoint x: 933, endPoint y: 559, distance: 73.1
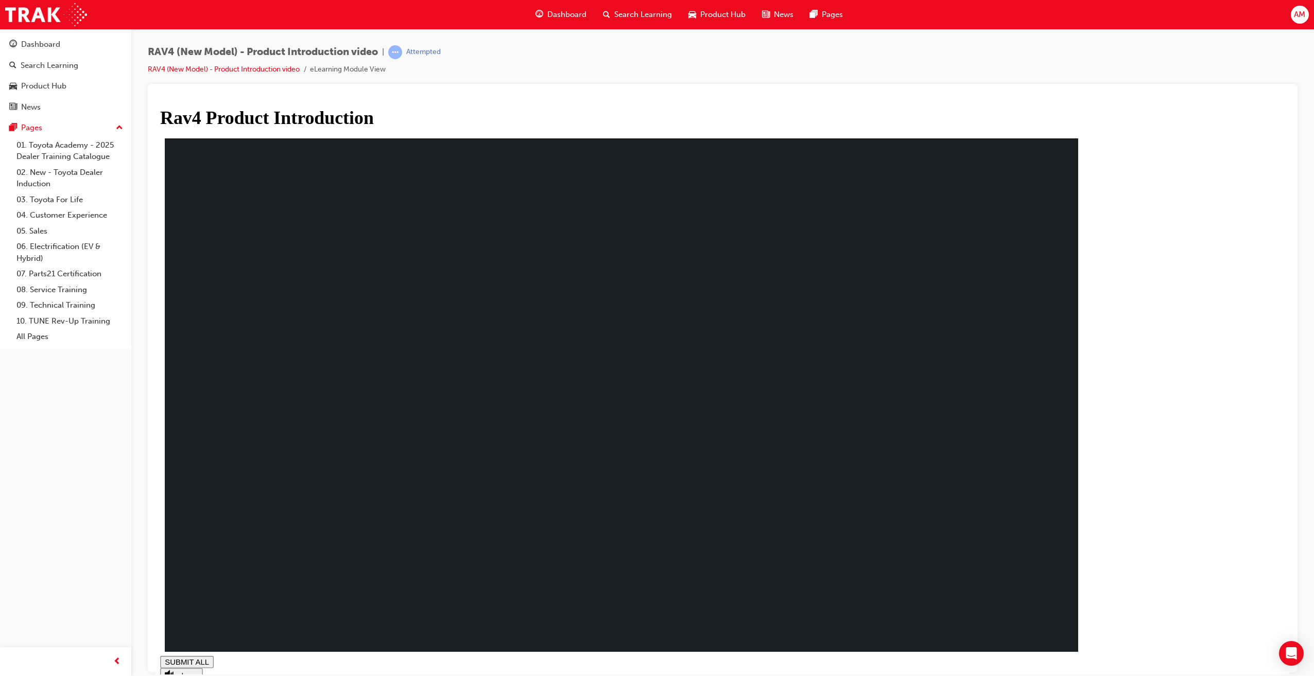
click at [553, 16] on span "Dashboard" at bounding box center [566, 15] width 39 height 12
